Goal: Information Seeking & Learning: Learn about a topic

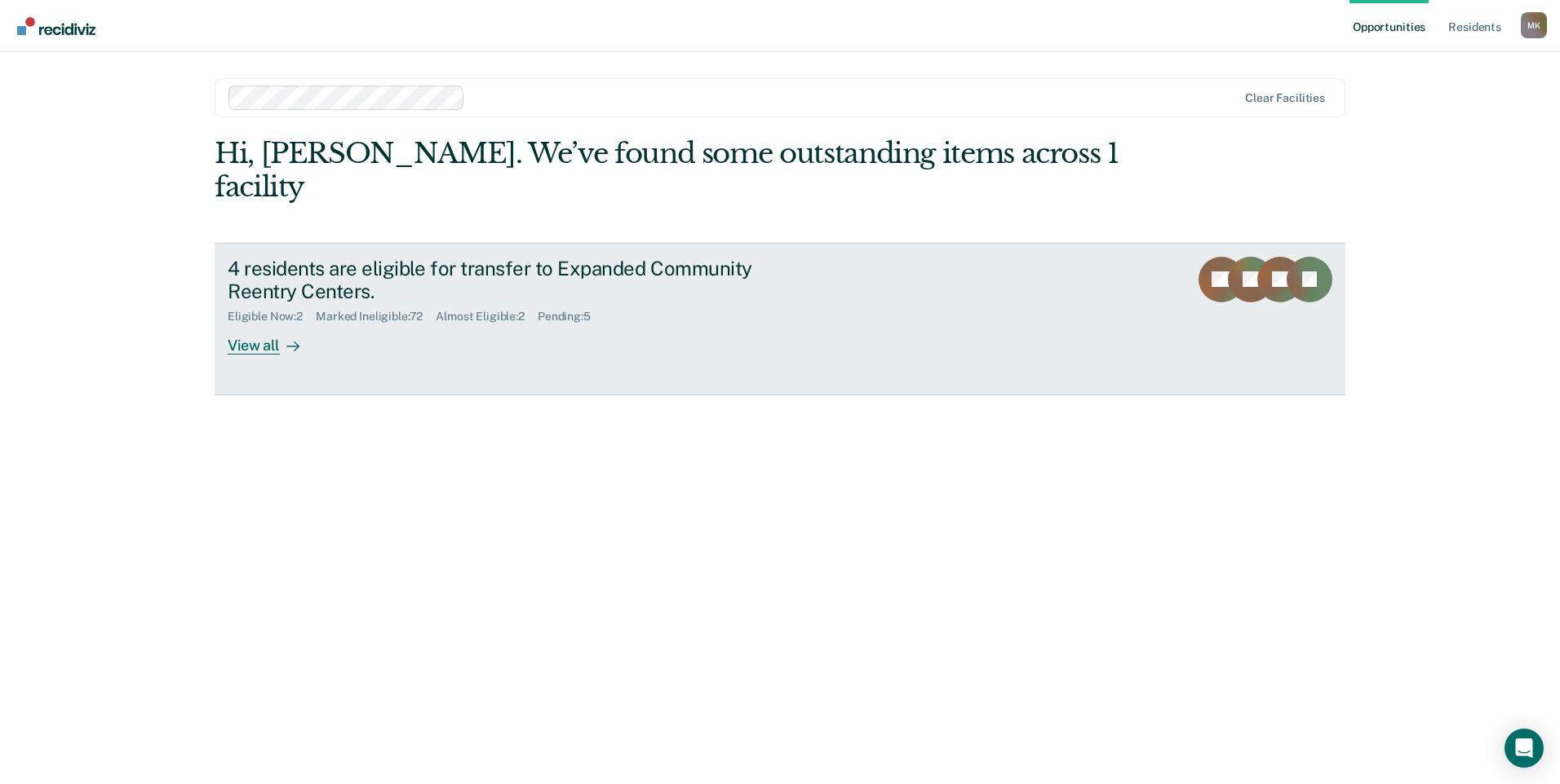
click at [426, 266] on div "4 residents are eligible for transfer to Expanded Community Reentry Centers." at bounding box center [514, 281] width 573 height 48
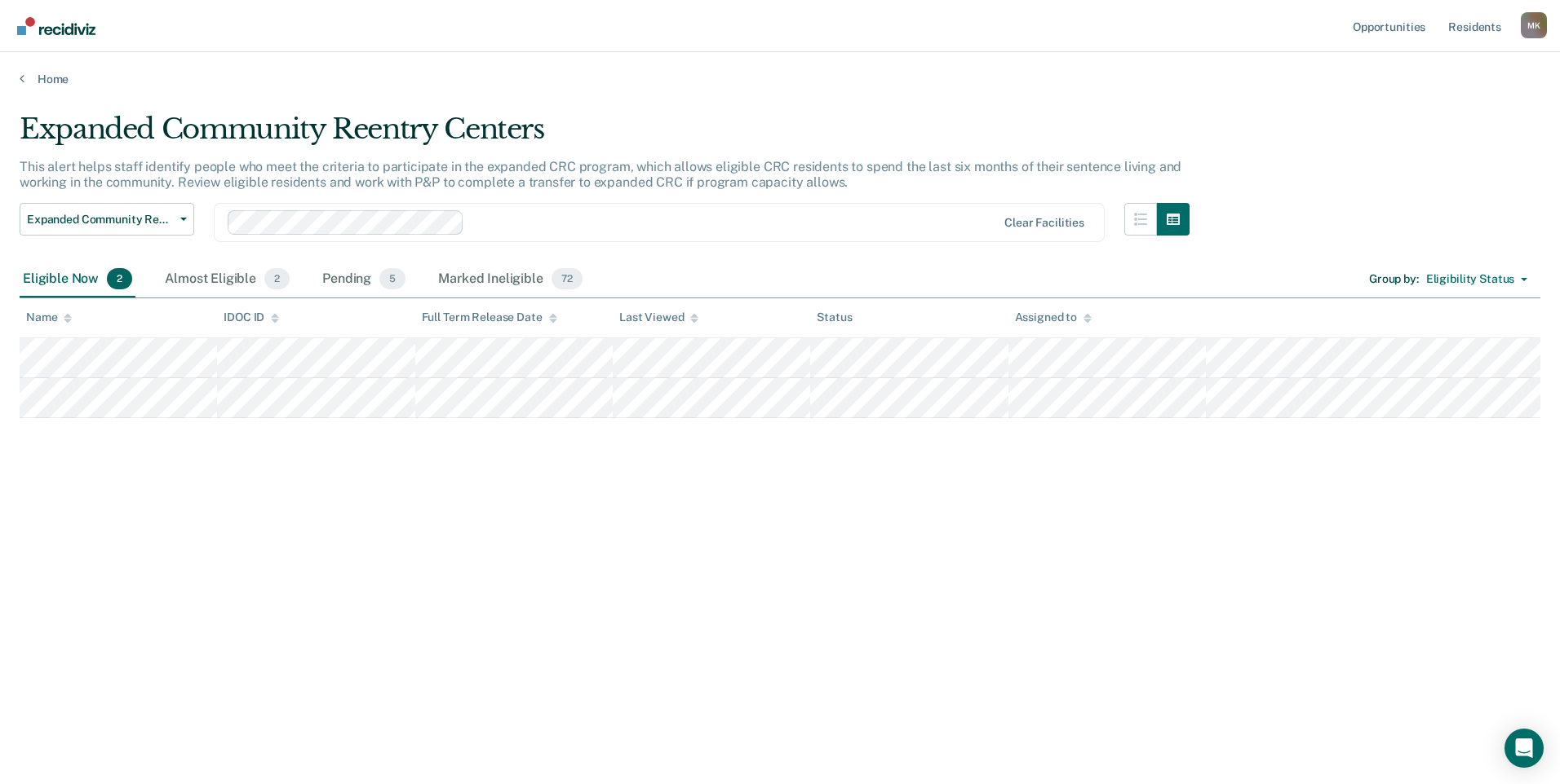
click at [951, 472] on div "Expanded Community Reentry Centers This alert helps staff identify people who m…" at bounding box center [780, 387] width 1521 height 550
